Goal: Navigation & Orientation: Find specific page/section

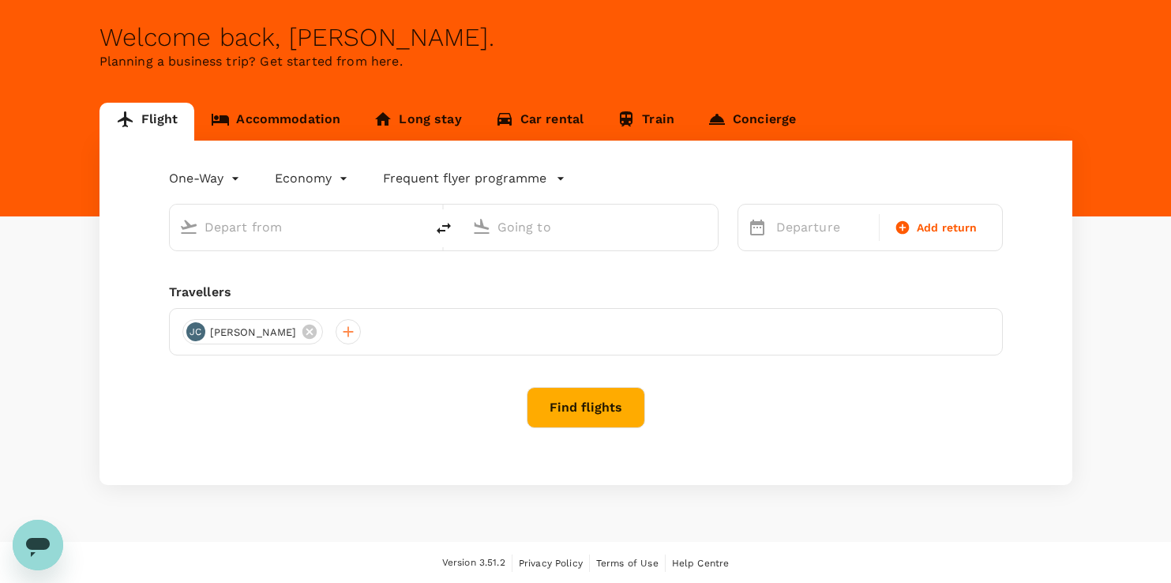
scroll to position [64, 0]
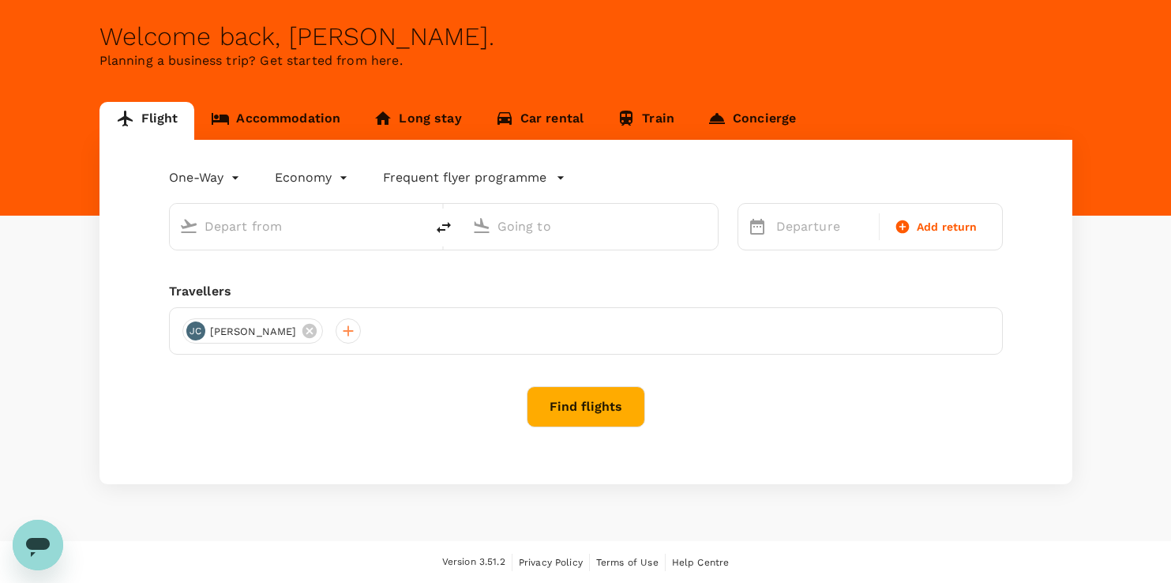
click at [306, 124] on link "Accommodation" at bounding box center [275, 121] width 163 height 38
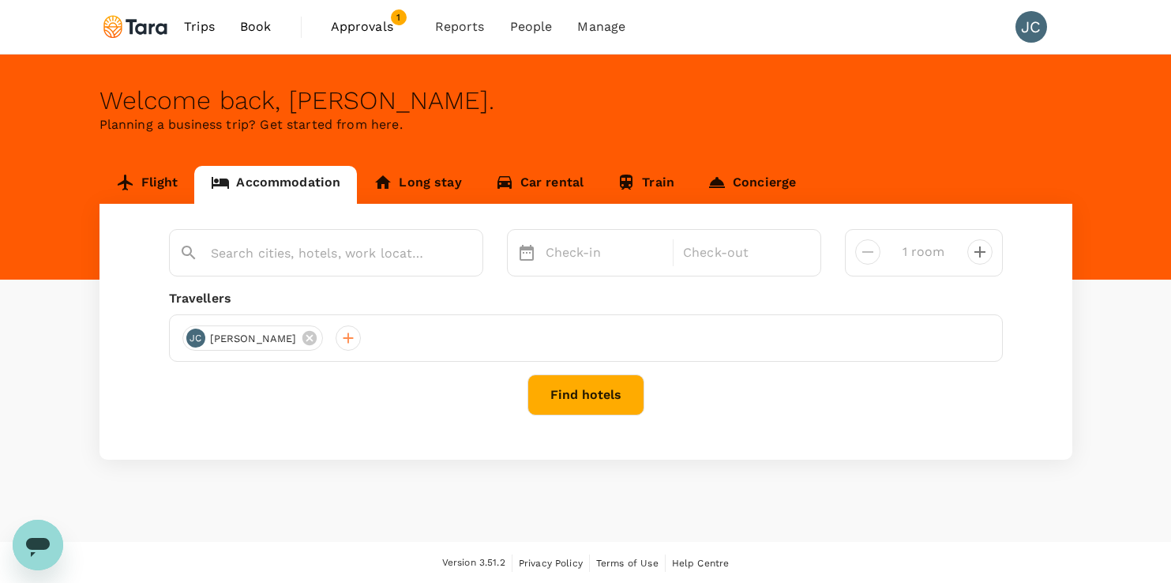
click at [152, 171] on link "Flight" at bounding box center [148, 185] width 96 height 38
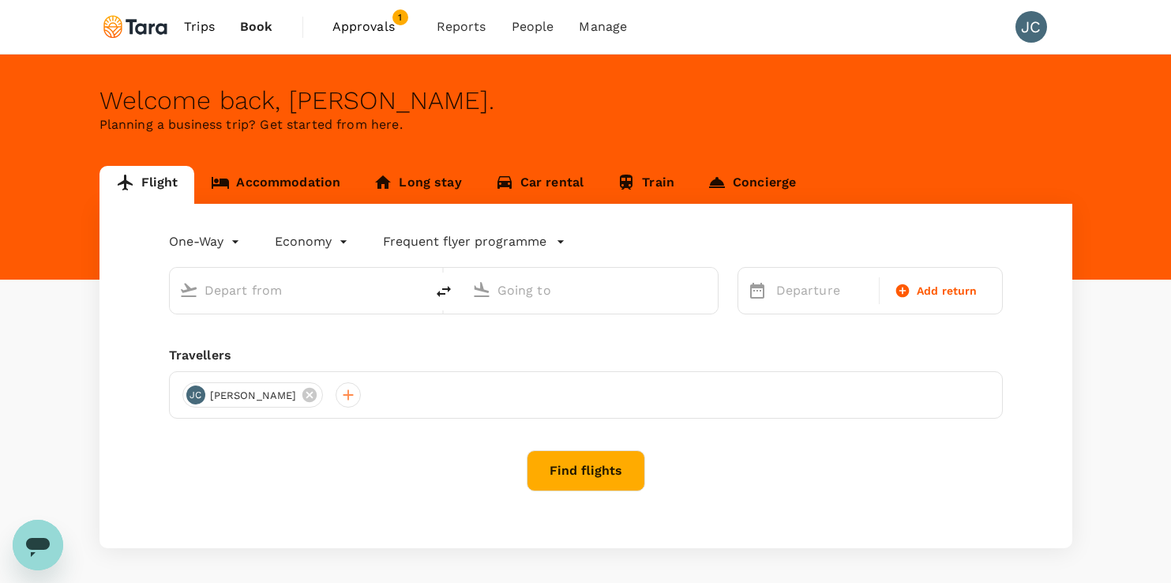
click at [355, 16] on span "Approvals 1" at bounding box center [372, 26] width 79 height 25
